Goal: Task Accomplishment & Management: Use online tool/utility

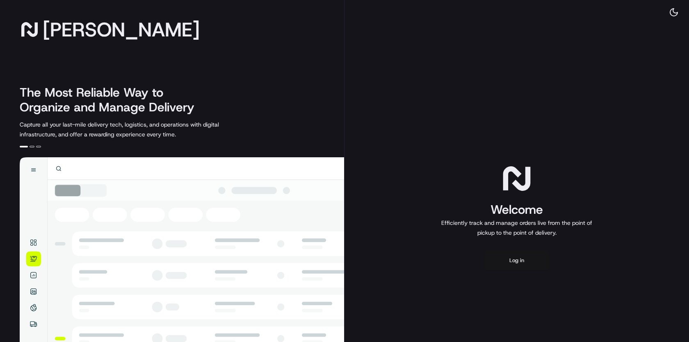
click at [515, 262] on button "Log in" at bounding box center [517, 261] width 66 height 20
